Goal: Information Seeking & Learning: Check status

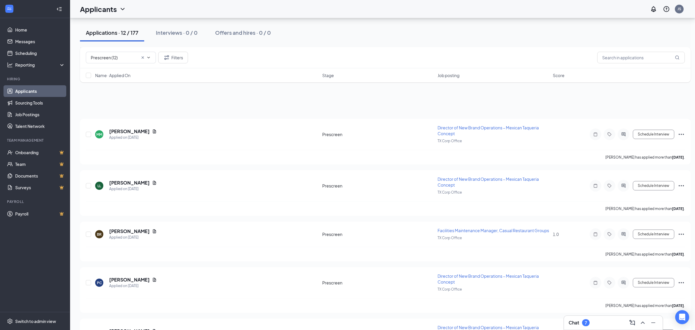
click at [361, 45] on div "Applications · 12 / 177 Interviews · 0 / 0 Offers and hires · 0 / 0" at bounding box center [385, 32] width 611 height 29
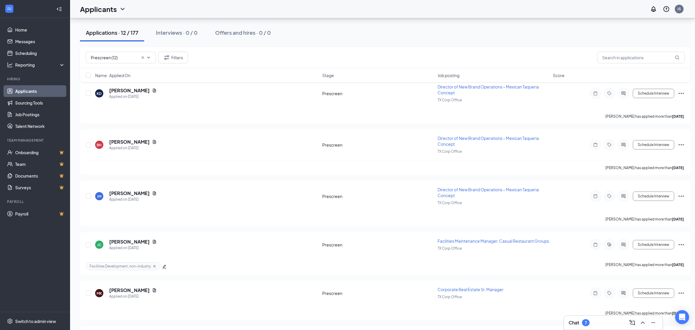
click at [29, 88] on link "Applicants" at bounding box center [40, 91] width 50 height 12
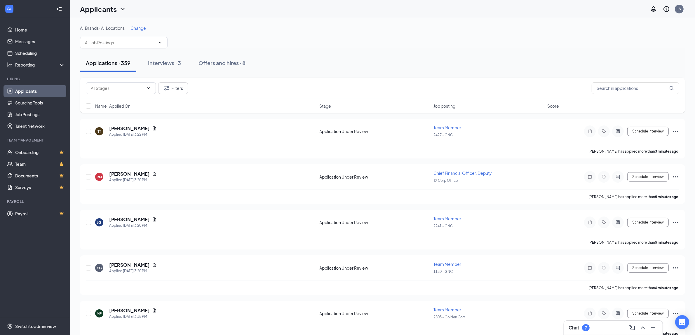
click at [136, 27] on span "Change" at bounding box center [137, 27] width 15 height 5
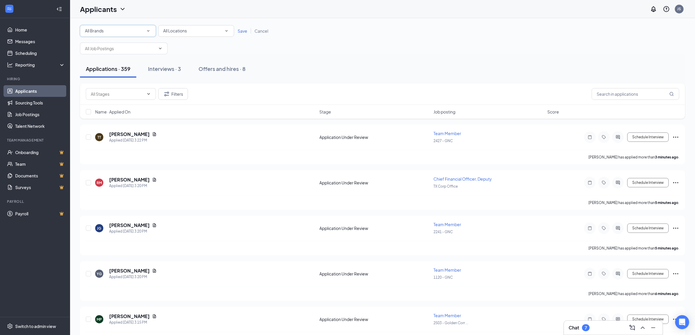
click at [147, 32] on icon "SmallChevronDown" at bounding box center [148, 30] width 5 height 5
click at [108, 72] on div "[PERSON_NAME]'s" at bounding box center [117, 75] width 67 height 7
click at [147, 32] on icon "SmallChevronDown" at bounding box center [148, 30] width 5 height 5
click at [114, 74] on div "[PERSON_NAME]'s" at bounding box center [117, 75] width 67 height 7
click at [241, 31] on span "Save" at bounding box center [243, 30] width 10 height 5
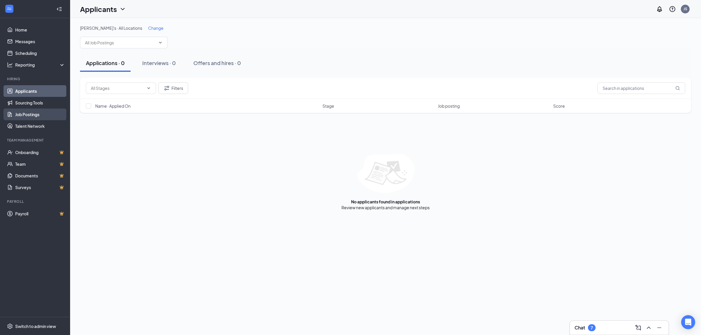
click at [25, 118] on link "Job Postings" at bounding box center [40, 115] width 50 height 12
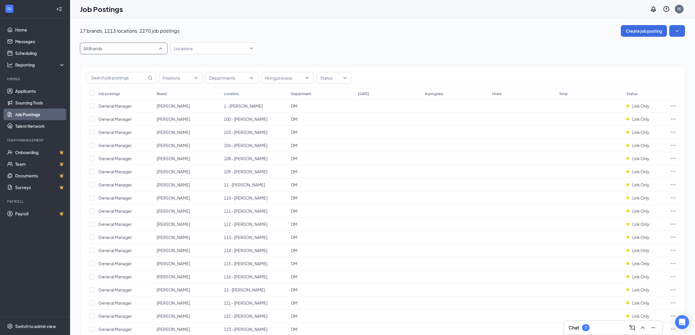
click at [161, 48] on span "All Brands" at bounding box center [123, 48] width 81 height 11
click at [117, 89] on span "[PERSON_NAME]'s" at bounding box center [123, 91] width 78 height 6
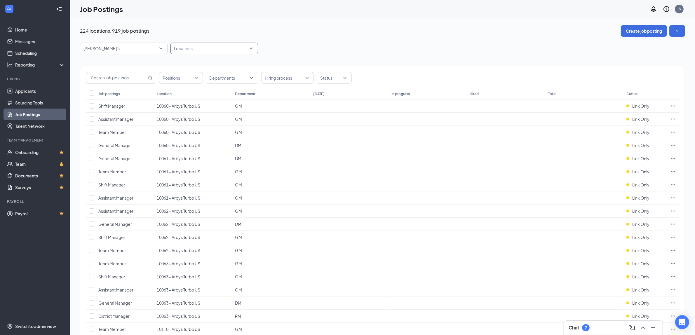
click at [189, 49] on div at bounding box center [211, 48] width 79 height 9
paste input "1860"
type input "1860"
click at [202, 61] on div "1860 - [PERSON_NAME]'s" at bounding box center [207, 64] width 49 height 6
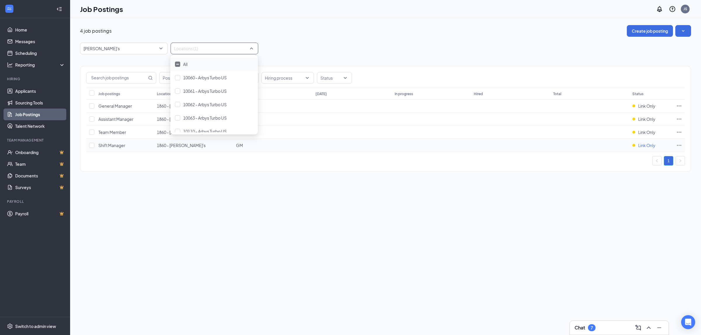
click at [644, 148] on span "Link Only" at bounding box center [646, 145] width 17 height 6
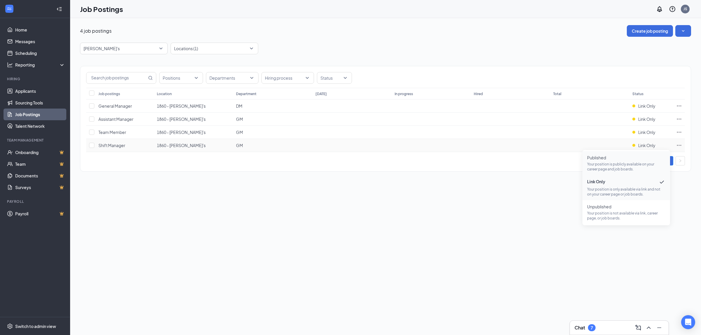
click at [610, 164] on p "Your position is publicly available on your career page and job boards." at bounding box center [626, 167] width 78 height 10
click at [192, 50] on div at bounding box center [211, 48] width 79 height 9
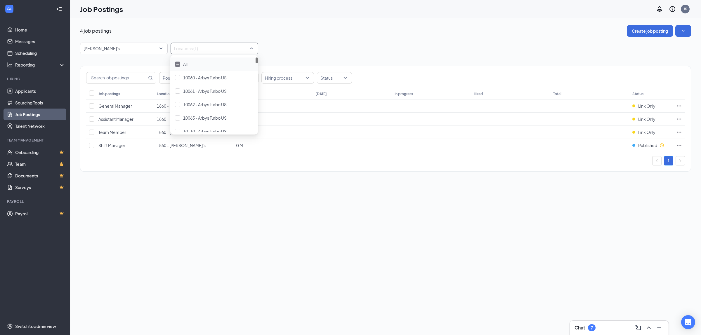
paste input "7290"
type input "7290"
click at [212, 60] on div "7290 - [PERSON_NAME]'s" at bounding box center [214, 64] width 88 height 13
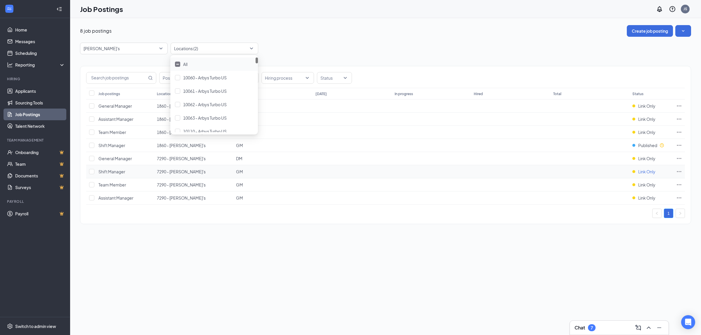
click at [653, 173] on span "Link Only" at bounding box center [646, 172] width 17 height 6
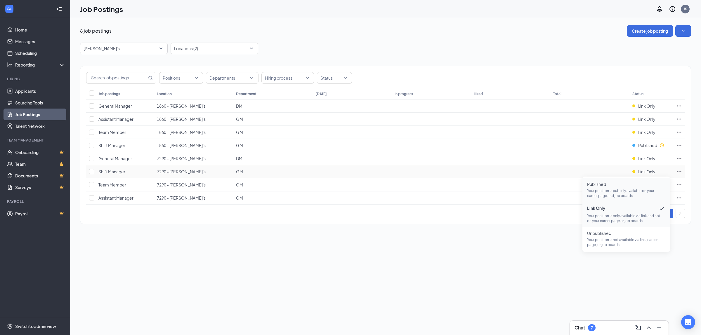
click at [614, 190] on p "Your position is publicly available on your career page and job boards." at bounding box center [626, 193] width 78 height 10
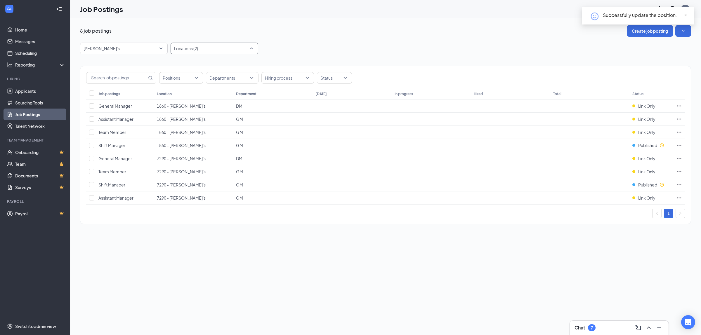
click at [251, 48] on div "Locations (2)" at bounding box center [214, 49] width 88 height 12
click at [178, 64] on img at bounding box center [177, 64] width 3 height 1
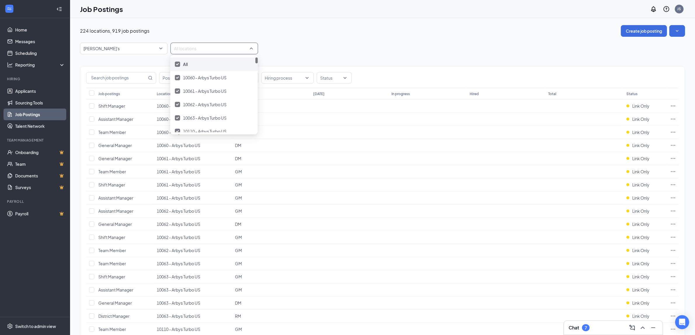
click at [177, 64] on img at bounding box center [177, 64] width 3 height 2
click at [361, 43] on div "[PERSON_NAME]'s 87323 87554 87389 All Brands [PERSON_NAME] Arby's Burger King C…" at bounding box center [382, 49] width 605 height 12
click at [211, 47] on div at bounding box center [211, 48] width 79 height 9
paste input "8277"
type input "8277"
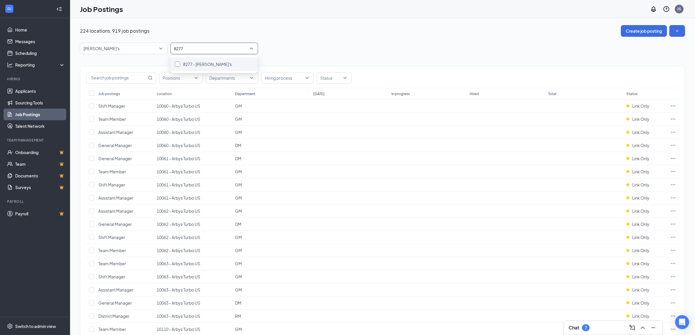
click at [205, 65] on span "8277 - [PERSON_NAME]'s" at bounding box center [207, 64] width 49 height 5
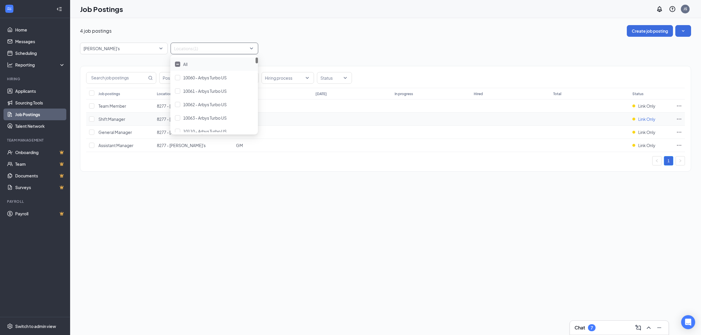
click at [644, 120] on span "Link Only" at bounding box center [646, 119] width 17 height 6
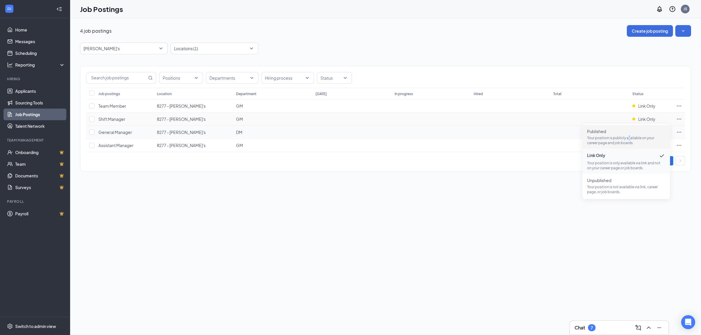
click at [628, 139] on p "Your position is publicly available on your career page and job boards." at bounding box center [626, 140] width 78 height 10
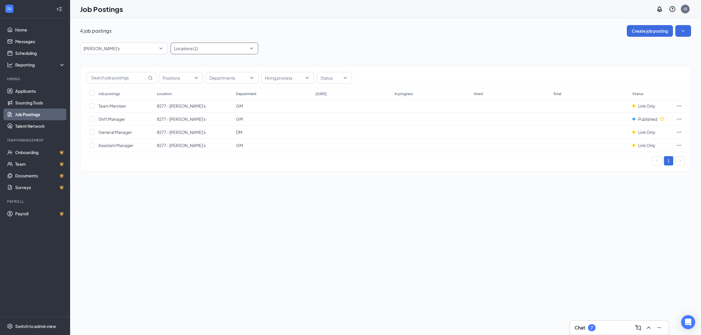
click at [212, 44] on div at bounding box center [211, 48] width 79 height 9
paste input "1521"
type input "1521"
click at [208, 63] on div "1521 - [PERSON_NAME]'s" at bounding box center [214, 64] width 78 height 6
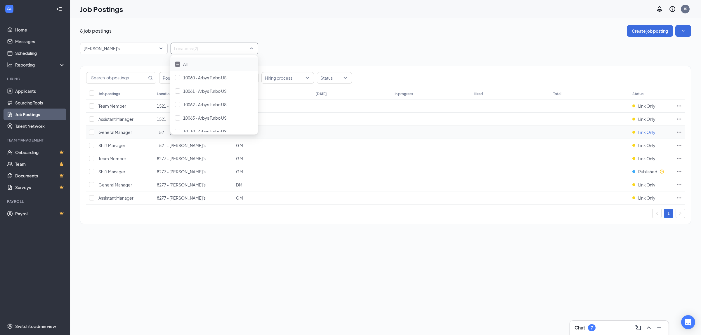
click at [646, 132] on span "Link Only" at bounding box center [646, 132] width 17 height 6
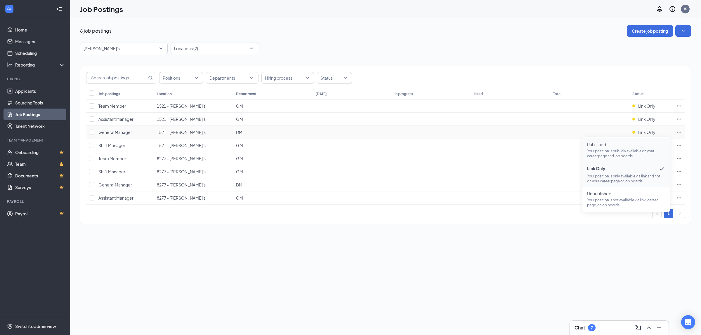
click at [625, 145] on span "Published" at bounding box center [626, 145] width 78 height 6
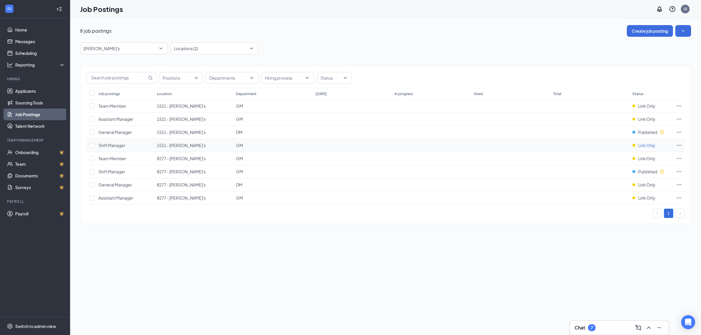
click at [644, 146] on span "Link Only" at bounding box center [646, 145] width 17 height 6
click at [619, 159] on span "Published" at bounding box center [626, 158] width 78 height 6
click at [216, 47] on div at bounding box center [211, 48] width 79 height 9
paste input "1562"
type input "1562"
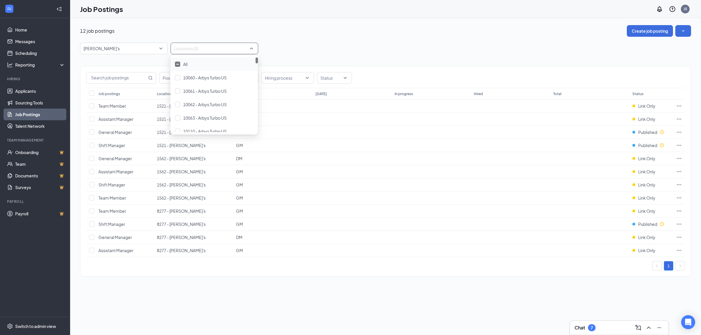
click at [284, 42] on div "12 job postings Create job posting [PERSON_NAME]'s 87323 87554 87389 All Brands…" at bounding box center [385, 153] width 611 height 257
click at [647, 158] on span "Link Only" at bounding box center [646, 159] width 17 height 6
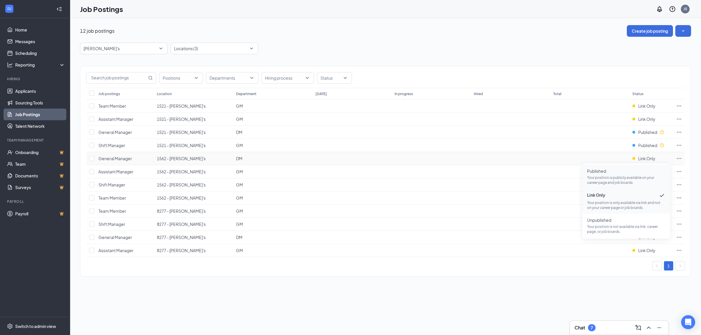
click at [618, 178] on p "Your position is publicly available on your career page and job boards." at bounding box center [626, 180] width 78 height 10
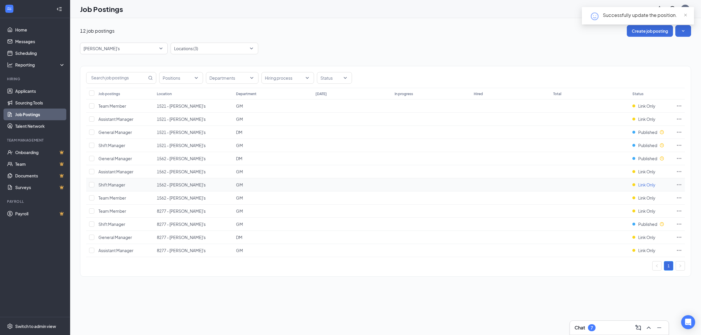
click at [639, 183] on span "Link Only" at bounding box center [646, 185] width 17 height 6
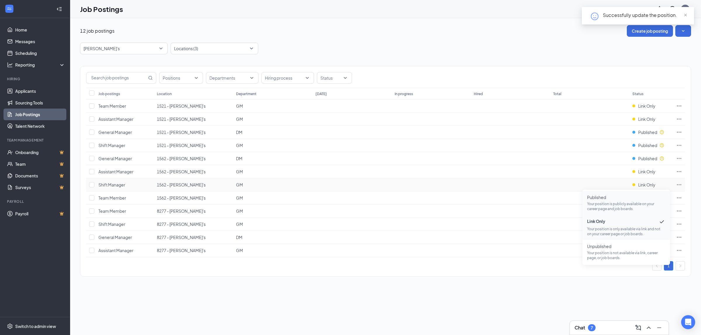
click at [625, 201] on span "Published Your position is publicly available on your career page and job board…" at bounding box center [626, 202] width 78 height 17
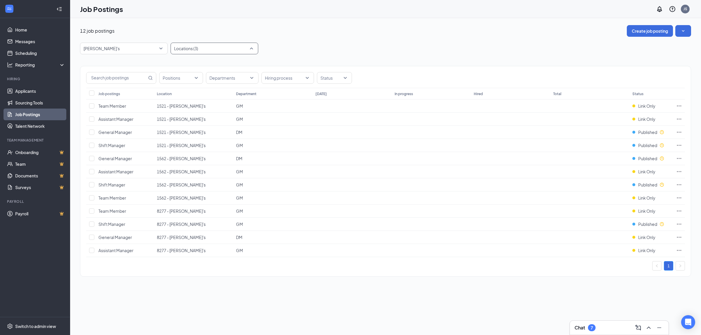
click at [251, 49] on div "Locations (3)" at bounding box center [214, 49] width 88 height 12
click at [178, 65] on div at bounding box center [177, 64] width 5 height 5
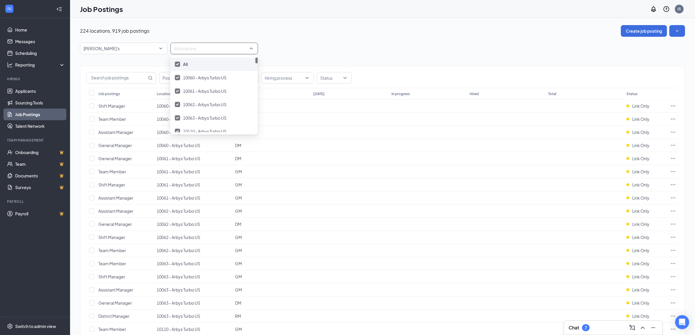
click at [179, 66] on div at bounding box center [177, 64] width 5 height 5
click at [196, 50] on div at bounding box center [211, 48] width 79 height 9
paste input "8895"
type input "8895"
click at [237, 65] on div "8895 - [PERSON_NAME]'s" at bounding box center [214, 64] width 78 height 6
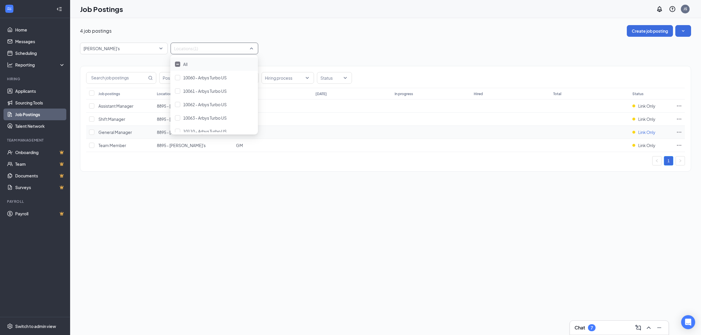
click at [647, 132] on span "Link Only" at bounding box center [646, 132] width 17 height 6
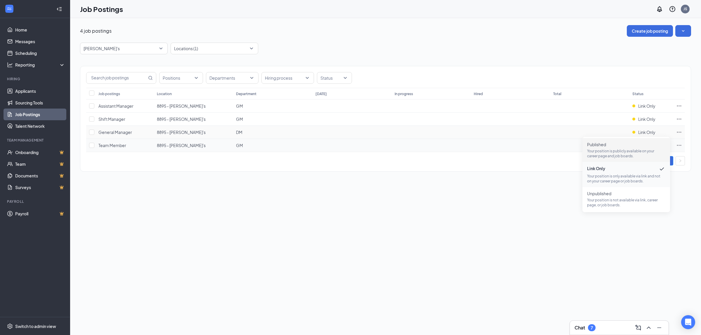
click at [619, 146] on span "Published" at bounding box center [626, 145] width 78 height 6
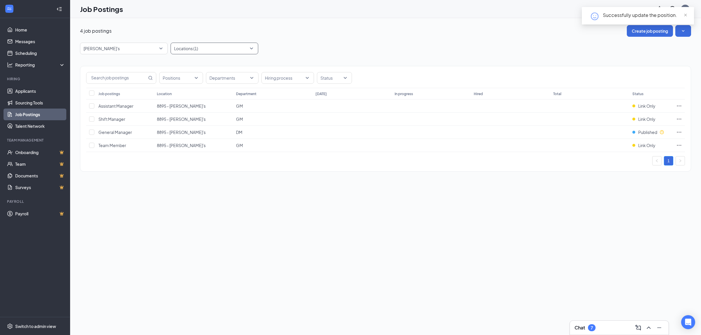
click at [217, 44] on div at bounding box center [211, 48] width 79 height 9
click at [178, 65] on img at bounding box center [177, 64] width 3 height 1
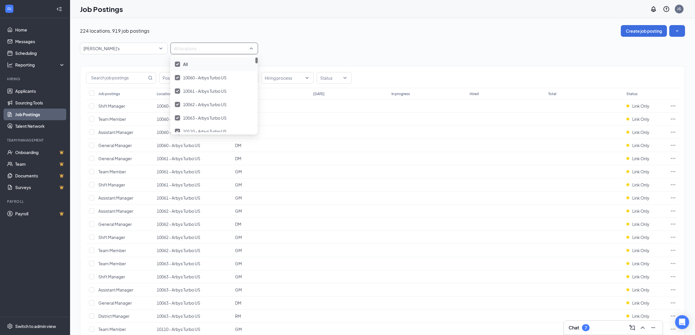
click at [178, 65] on img at bounding box center [177, 64] width 3 height 2
click at [189, 50] on div at bounding box center [211, 48] width 79 height 9
type input "8955"
click at [234, 64] on div "8955 - [PERSON_NAME]'s" at bounding box center [214, 64] width 78 height 6
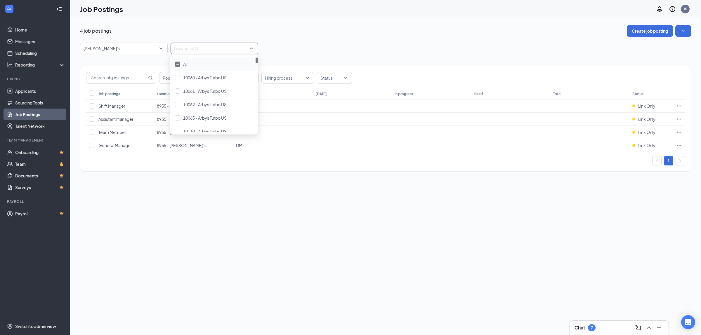
click at [318, 41] on div "4 job postings Create job posting [PERSON_NAME]'s 87323 87554 87389 All Brands …" at bounding box center [385, 101] width 611 height 152
click at [642, 147] on span "Link Only" at bounding box center [646, 145] width 17 height 6
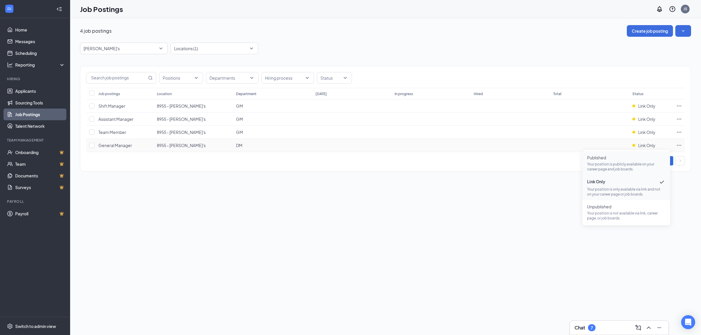
click at [624, 162] on p "Your position is publicly available on your career page and job boards." at bounding box center [626, 167] width 78 height 10
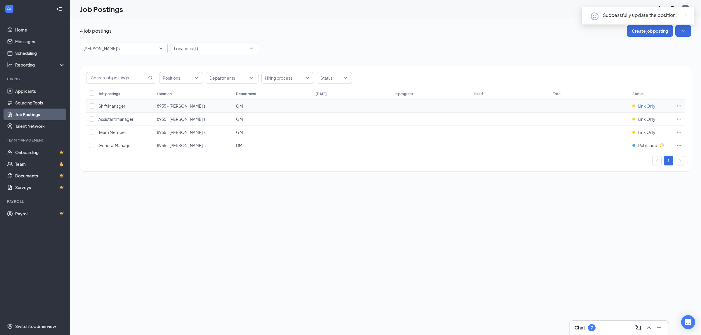
click at [644, 105] on span "Link Only" at bounding box center [646, 106] width 17 height 6
click at [610, 123] on p "Your position is publicly available on your career page and job boards." at bounding box center [626, 127] width 78 height 10
click at [380, 31] on div "4 job postings Create job posting" at bounding box center [385, 31] width 611 height 12
click at [370, 41] on div "4 job postings Create job posting [PERSON_NAME]'s 87323 87554 87389 All Brands …" at bounding box center [385, 101] width 611 height 152
click at [186, 226] on div "4 job postings Create job posting [PERSON_NAME]'s 87323 87554 87389 All Brands …" at bounding box center [385, 176] width 631 height 317
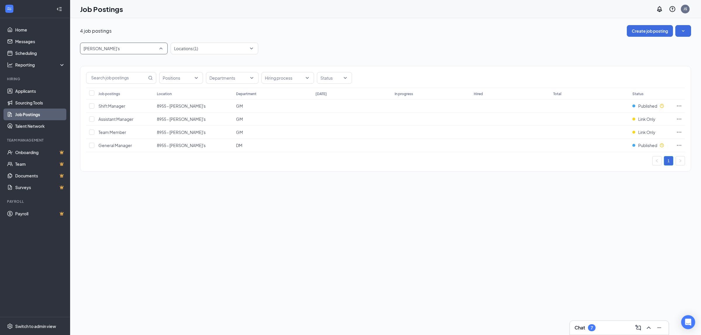
click at [161, 48] on span "[PERSON_NAME]'s" at bounding box center [123, 48] width 81 height 11
click at [120, 103] on span "GNC" at bounding box center [123, 106] width 78 height 6
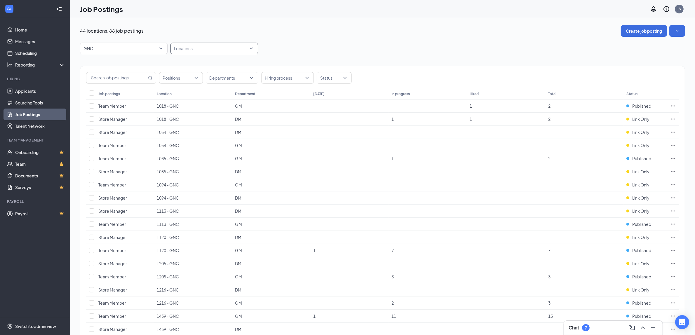
click at [202, 49] on div at bounding box center [211, 48] width 79 height 9
paste input "2983"
type input "2983"
click at [199, 62] on span "2983 - GNC" at bounding box center [194, 64] width 22 height 5
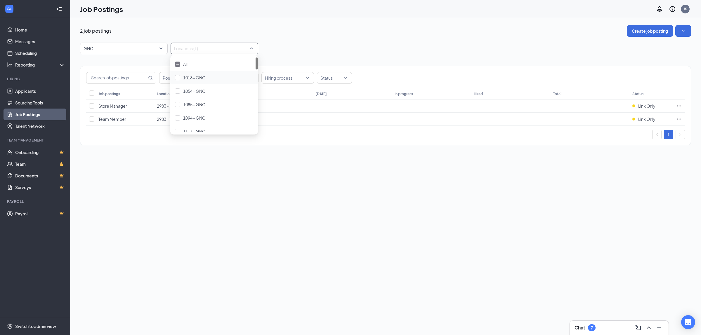
click at [333, 37] on div "2 job postings Create job posting GNC 87587 87588 87589 All Brands [PERSON_NAME…" at bounding box center [385, 88] width 611 height 126
click at [644, 120] on span "Link Only" at bounding box center [646, 119] width 17 height 6
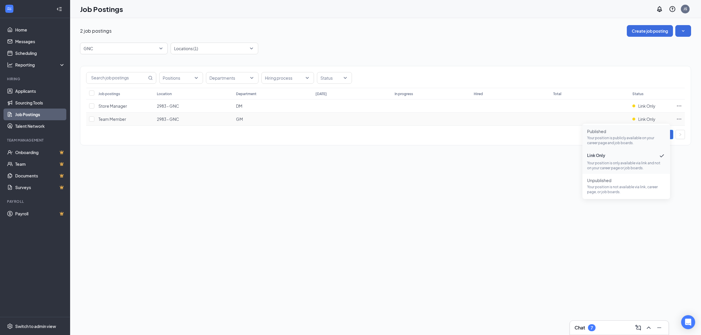
click at [619, 137] on p "Your position is publicly available on your career page and job boards." at bounding box center [626, 140] width 78 height 10
click at [262, 186] on div "2 job postings Create job posting GNC 87587 87588 87589 All Brands [PERSON_NAME…" at bounding box center [385, 176] width 631 height 317
click at [218, 46] on div at bounding box center [211, 48] width 79 height 9
click at [205, 48] on div at bounding box center [211, 48] width 79 height 9
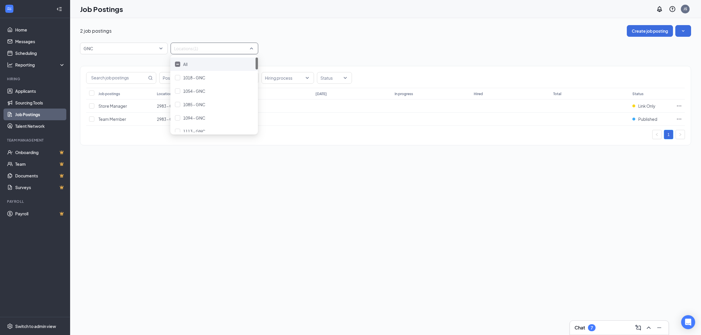
click at [177, 64] on img at bounding box center [177, 64] width 3 height 1
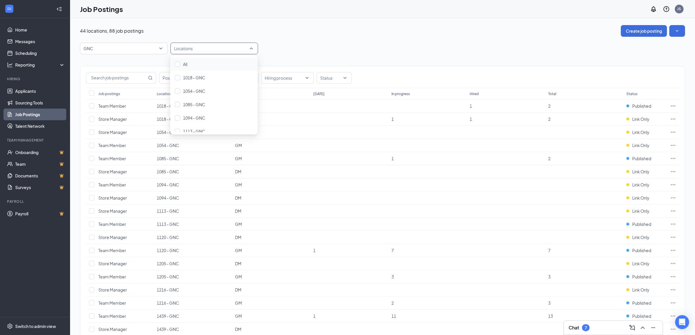
click at [183, 49] on div at bounding box center [211, 48] width 79 height 9
type input "2427"
click at [208, 62] on div "2427 - GNC" at bounding box center [214, 64] width 78 height 6
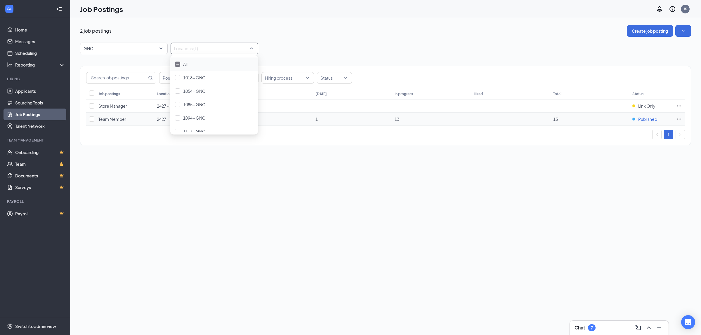
click at [649, 119] on span "Published" at bounding box center [647, 119] width 19 height 6
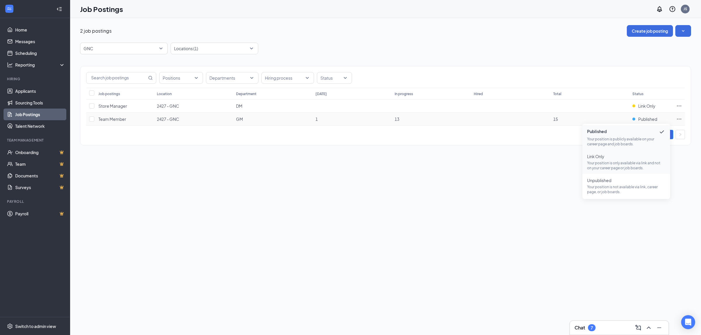
click at [608, 164] on p "Your position is only available via link and not on your career page or job boa…" at bounding box center [626, 166] width 78 height 10
click at [201, 47] on div at bounding box center [211, 48] width 79 height 9
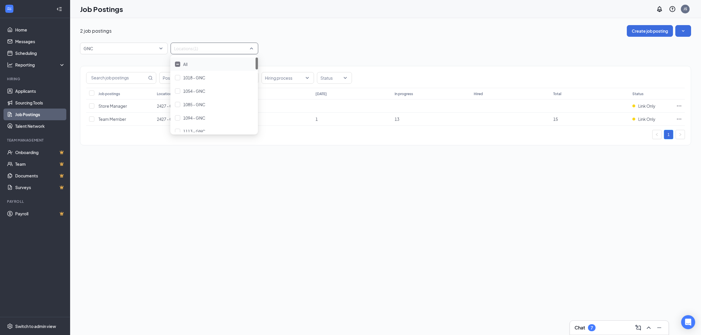
paste input "2637"
type input "2637"
click at [202, 65] on span "2637 - GNC" at bounding box center [194, 64] width 22 height 5
click at [175, 63] on div at bounding box center [177, 64] width 5 height 5
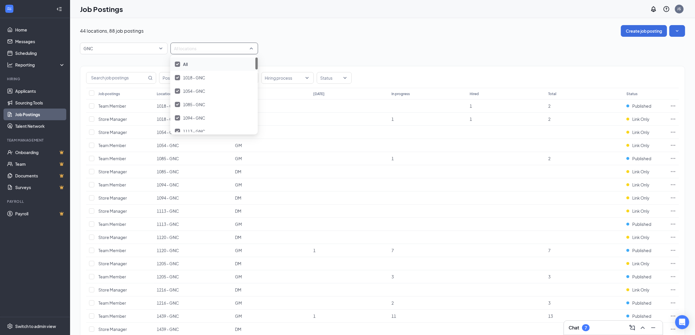
click at [177, 63] on img at bounding box center [177, 64] width 3 height 2
click at [182, 49] on div at bounding box center [211, 48] width 79 height 9
type input "2637"
click at [212, 65] on div "2637 - GNC" at bounding box center [214, 64] width 78 height 6
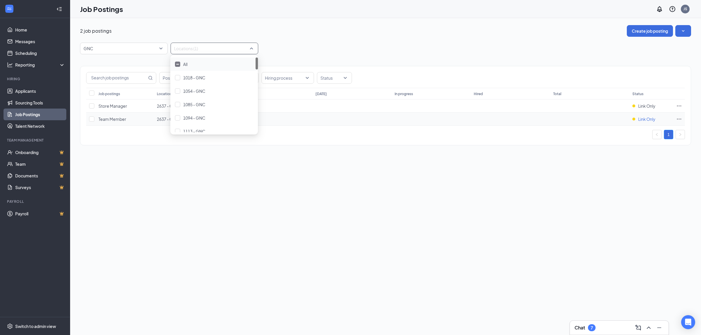
click at [642, 120] on span "Link Only" at bounding box center [646, 119] width 17 height 6
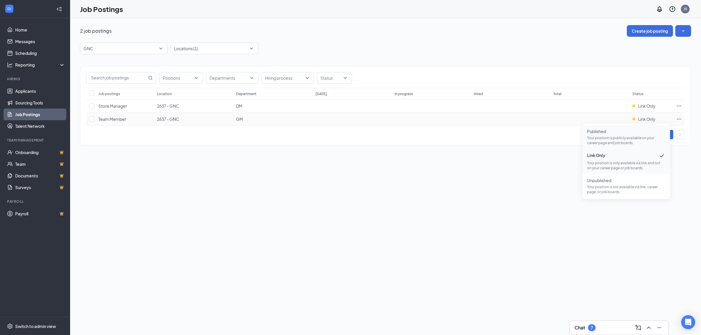
click at [612, 136] on p "Your position is publicly available on your career page and job boards." at bounding box center [626, 140] width 78 height 10
click at [198, 49] on div at bounding box center [211, 48] width 79 height 9
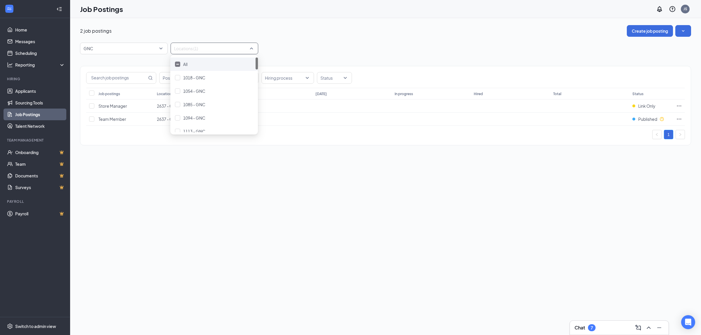
click at [180, 66] on div at bounding box center [177, 64] width 5 height 5
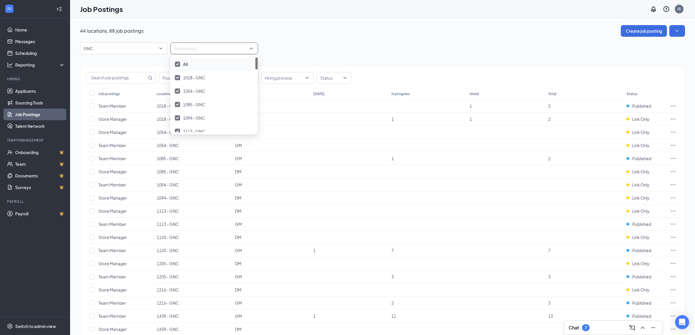
click at [179, 65] on div at bounding box center [177, 64] width 5 height 5
click at [183, 49] on div at bounding box center [211, 48] width 79 height 9
type input "3227"
click at [211, 61] on div "3227 - GNC" at bounding box center [214, 64] width 78 height 6
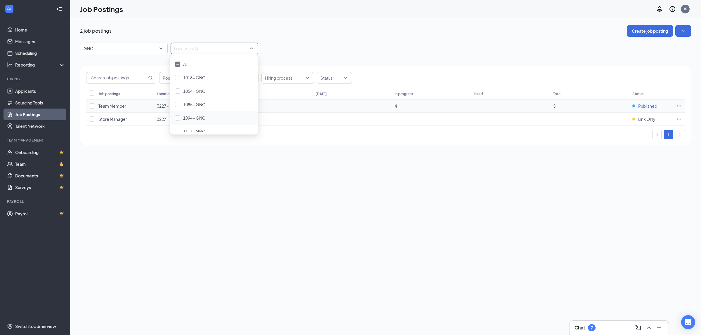
click at [639, 106] on span "Published" at bounding box center [647, 106] width 19 height 6
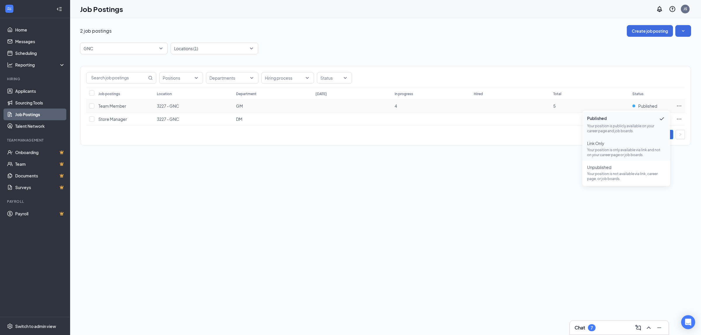
click at [619, 147] on p "Your position is only available via link and not on your career page or job boa…" at bounding box center [626, 152] width 78 height 10
click at [195, 49] on div at bounding box center [211, 48] width 79 height 9
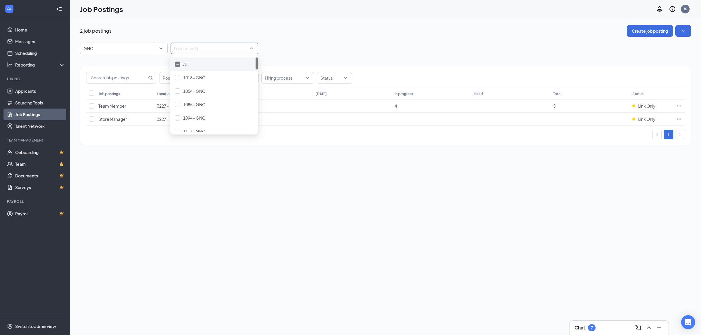
click at [178, 62] on div at bounding box center [177, 64] width 5 height 5
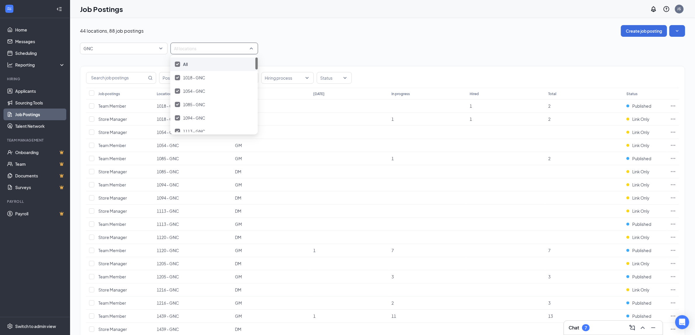
click at [177, 66] on div at bounding box center [177, 64] width 5 height 5
type input "3346"
click at [223, 62] on div "3346 - GNC" at bounding box center [214, 64] width 78 height 6
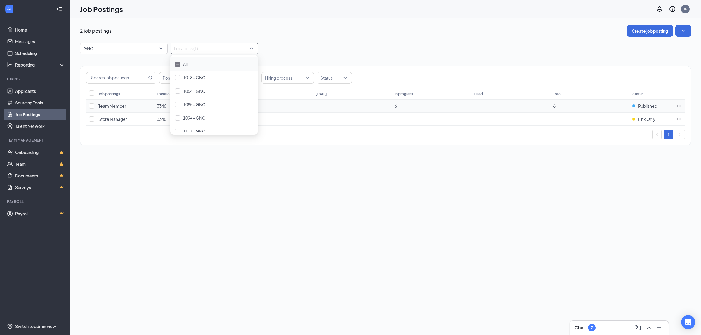
click at [645, 102] on td "Published" at bounding box center [651, 106] width 44 height 13
click at [647, 106] on span "Published" at bounding box center [647, 106] width 19 height 6
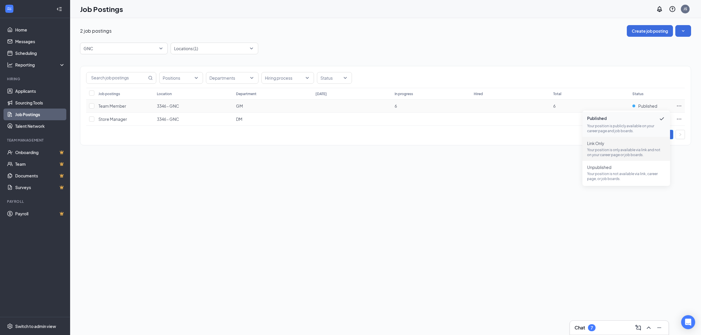
click at [619, 143] on span "Link Only" at bounding box center [626, 143] width 78 height 6
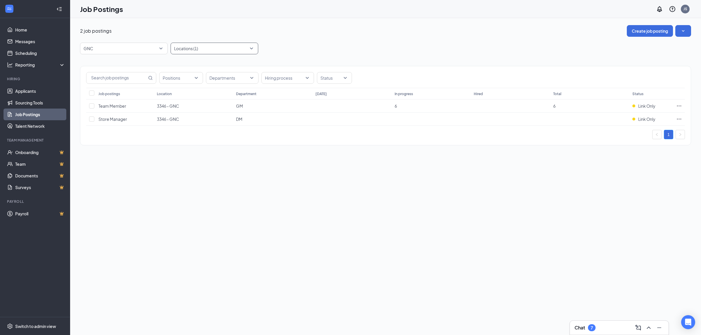
drag, startPoint x: 225, startPoint y: 46, endPoint x: 220, endPoint y: 50, distance: 6.1
click at [225, 46] on div at bounding box center [211, 48] width 79 height 9
click at [186, 63] on span "All" at bounding box center [185, 64] width 4 height 5
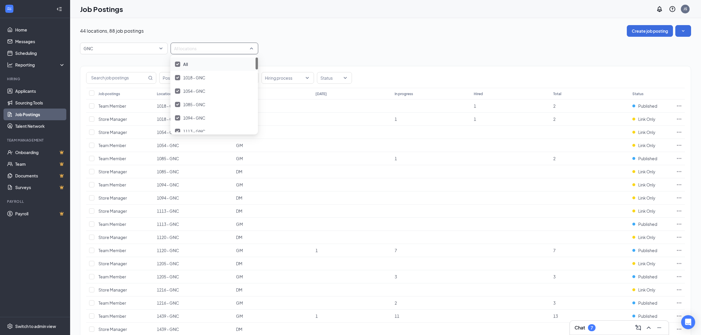
click at [180, 63] on div at bounding box center [177, 64] width 5 height 5
click at [192, 48] on div at bounding box center [211, 48] width 79 height 9
type input "5145"
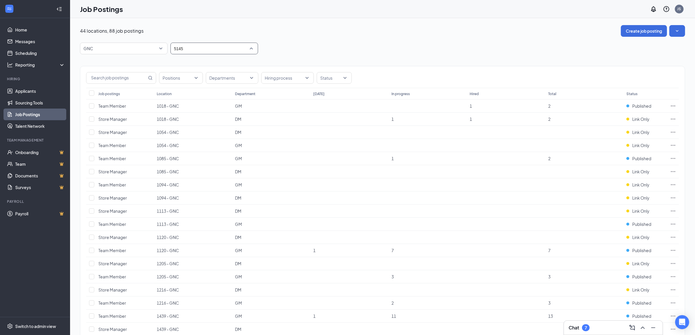
click at [192, 48] on div at bounding box center [211, 48] width 79 height 9
paste input "5145"
type input "5145"
click at [194, 61] on div "5145 - GNC" at bounding box center [194, 64] width 22 height 6
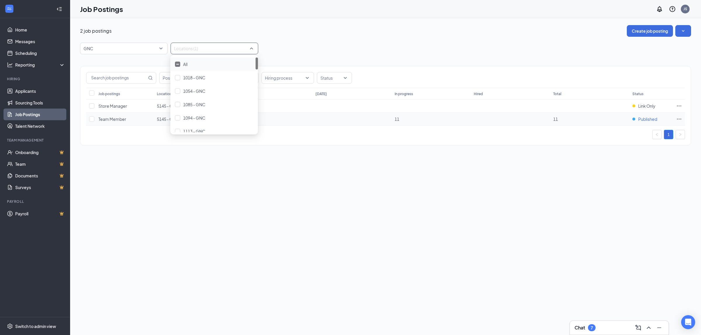
click at [641, 118] on span "Published" at bounding box center [647, 119] width 19 height 6
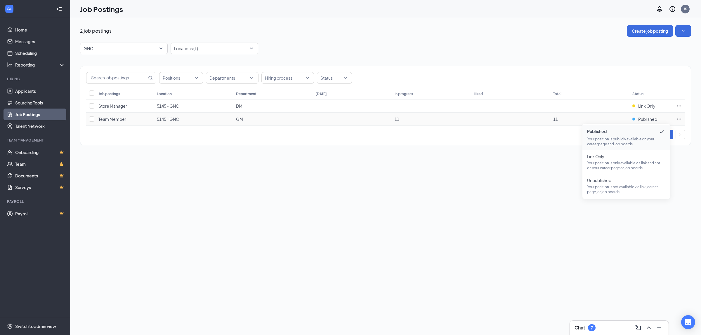
click at [596, 132] on span "Published" at bounding box center [626, 131] width 78 height 7
click at [638, 120] on span "Published" at bounding box center [647, 119] width 19 height 6
click at [606, 163] on p "Your position is only available via link and not on your career page or job boa…" at bounding box center [626, 166] width 78 height 10
click at [221, 210] on div "2 job postings Create job posting GNC 87587 87588 87589 All Brands [PERSON_NAME…" at bounding box center [385, 176] width 631 height 317
click at [335, 192] on div "2 job postings Create job posting GNC 87587 87588 87589 All Brands [PERSON_NAME…" at bounding box center [385, 176] width 631 height 317
